Goal: Task Accomplishment & Management: Manage account settings

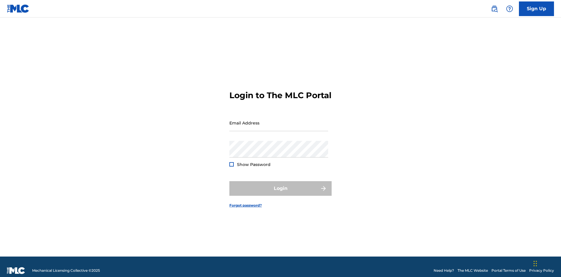
scroll to position [8, 0]
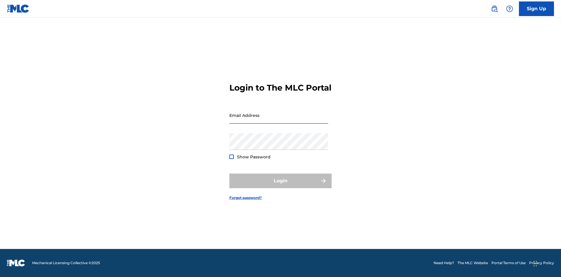
click at [279, 120] on input "Email Address" at bounding box center [278, 115] width 99 height 17
type input "a564c57b-42bd-4ee8-bedb-97e8c6a04ce2@mailslurp.net"
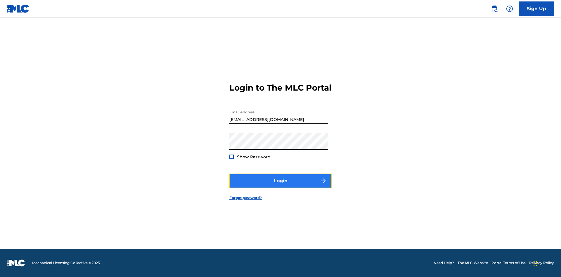
click at [281, 186] on button "Login" at bounding box center [280, 181] width 102 height 15
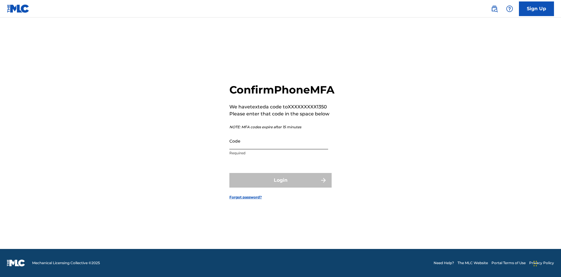
click at [279, 147] on input "Code" at bounding box center [278, 141] width 99 height 17
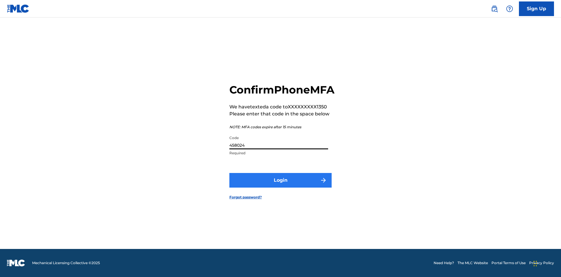
type input "458024"
click at [281, 187] on button "Login" at bounding box center [280, 180] width 102 height 15
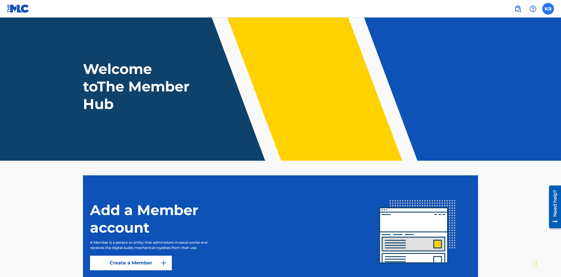
click at [548, 8] on label at bounding box center [548, 9] width 12 height 12
click at [548, 9] on input "KR Krystal Ribble a564c57b-42bd-4ee8-bedb-97e8c6a04ce2@mailslurp.net Notificati…" at bounding box center [548, 9] width 0 height 0
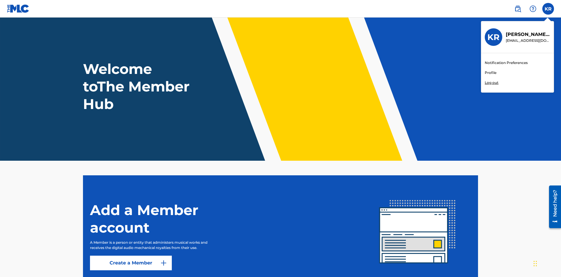
scroll to position [35, 0]
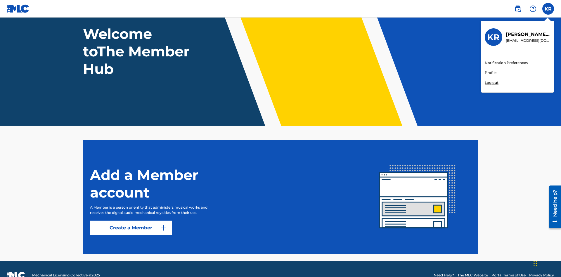
click at [490, 73] on link "Profile" at bounding box center [491, 72] width 12 height 5
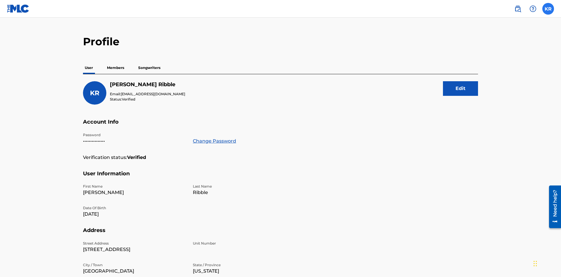
scroll to position [113, 0]
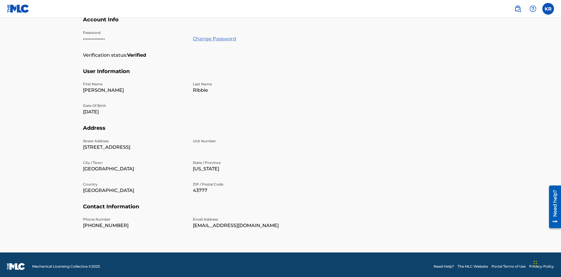
click at [214, 39] on link "Change Password" at bounding box center [214, 38] width 43 height 7
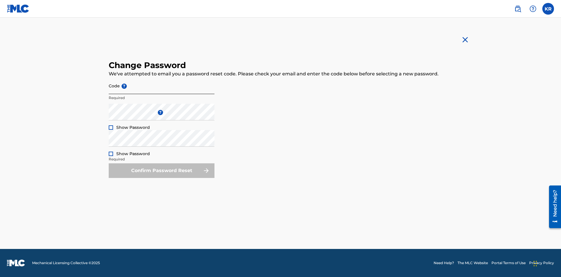
click at [162, 86] on input "Code ?" at bounding box center [162, 85] width 106 height 17
type input "e717b5676a1ea52ea0fd476ddb8c57ee"
